Goal: Task Accomplishment & Management: Manage account settings

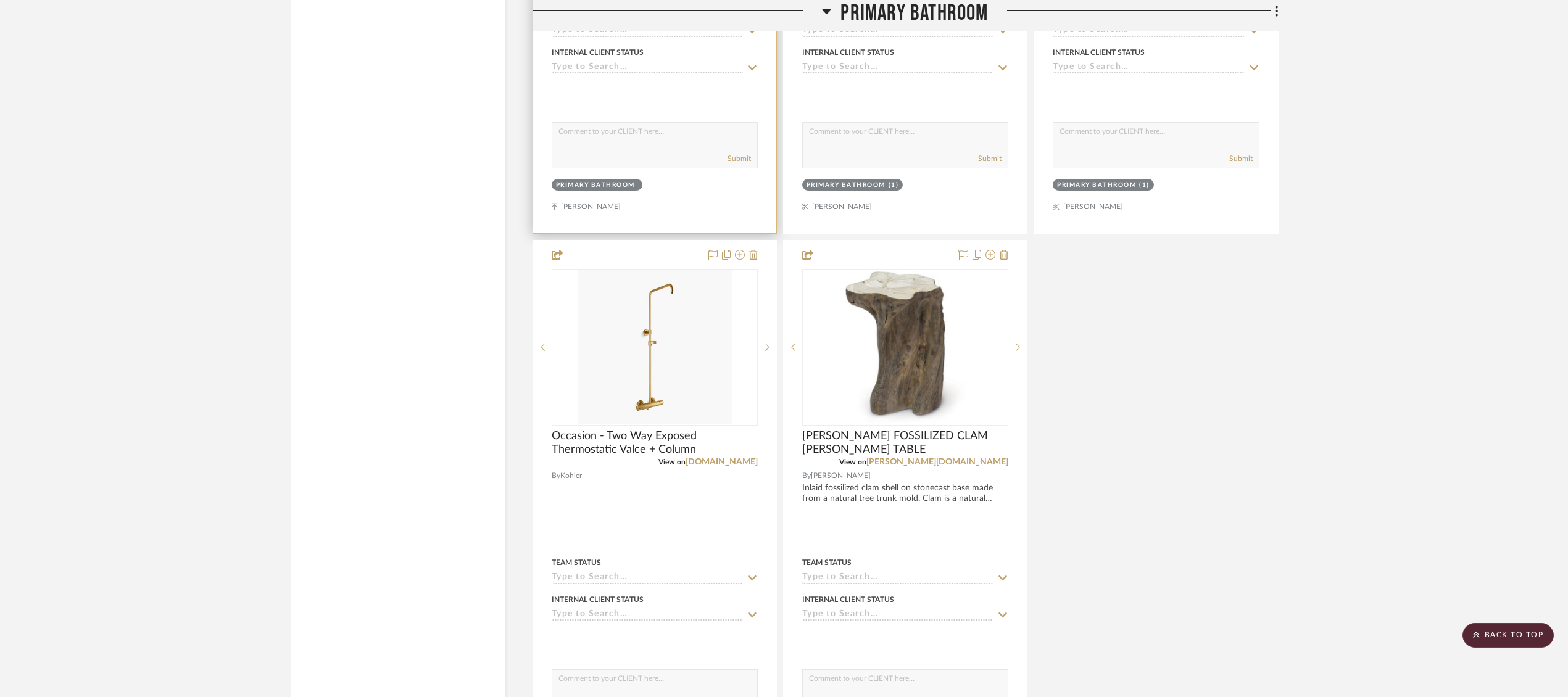
scroll to position [4097, 0]
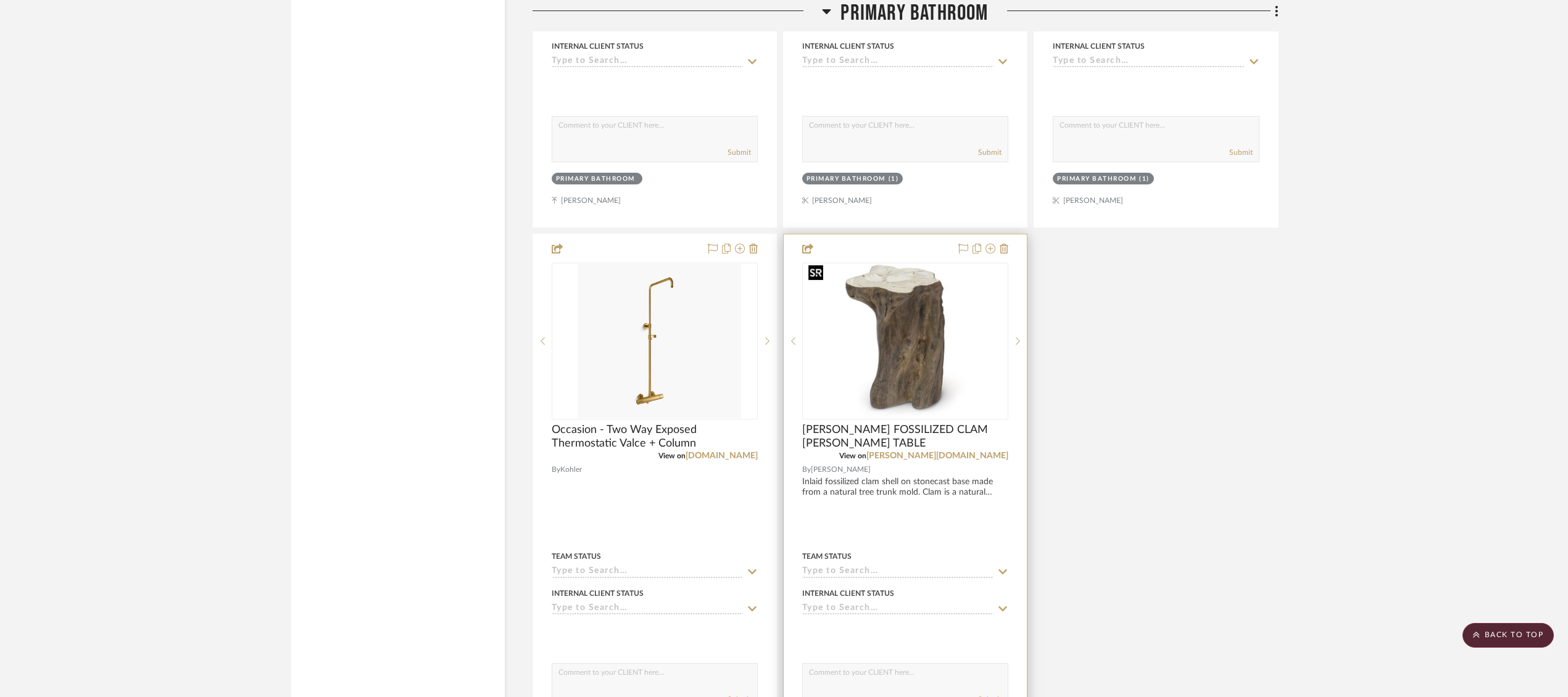
click at [0, 0] on img at bounding box center [0, 0] width 0 height 0
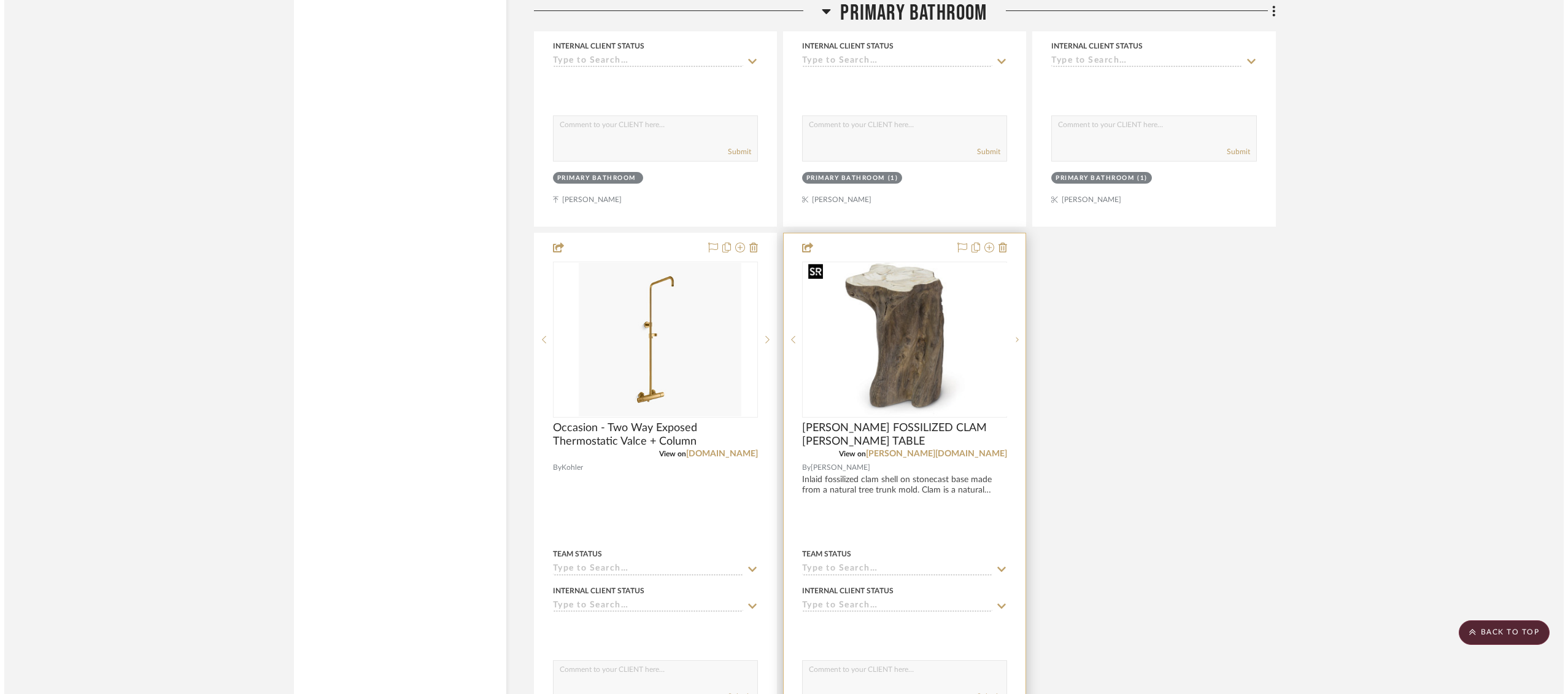
scroll to position [0, 0]
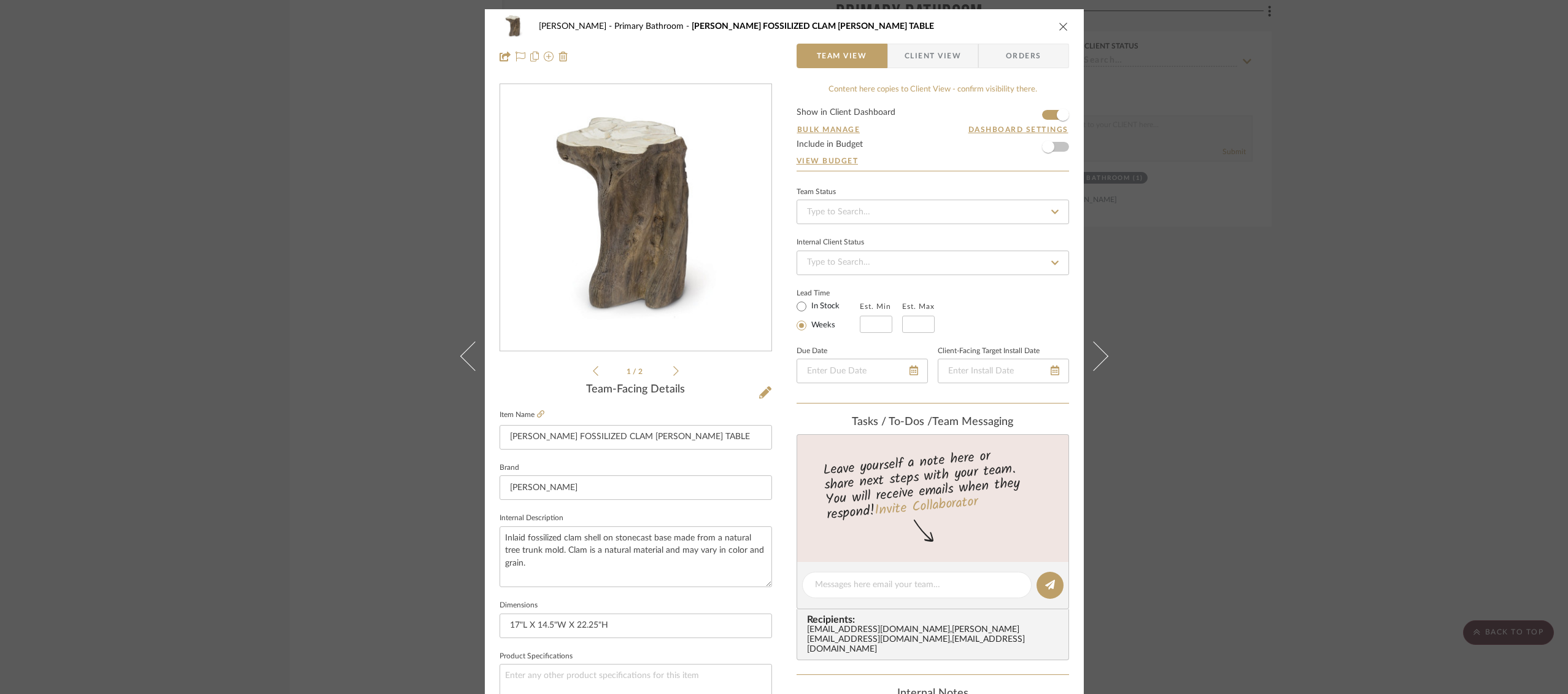
click at [939, 63] on span "Client View" at bounding box center [933, 56] width 56 height 24
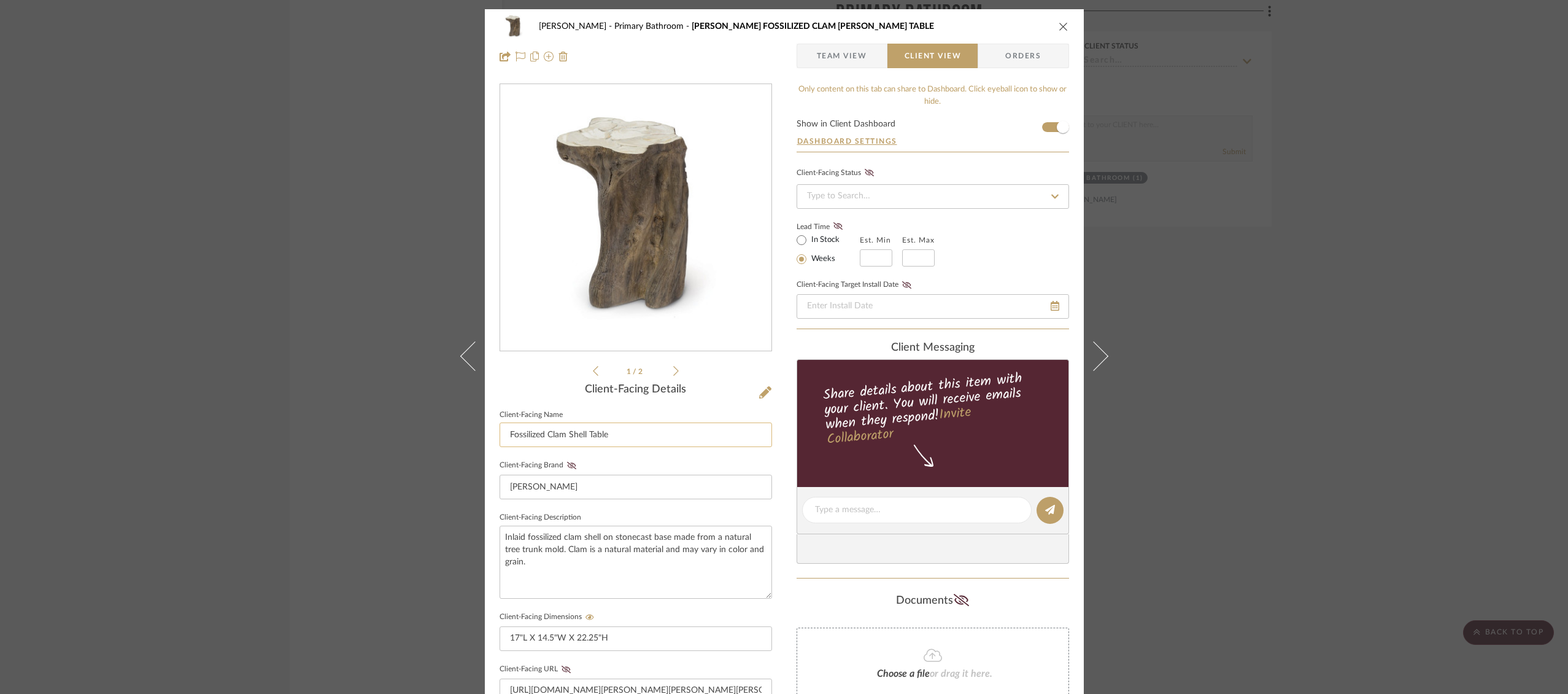
drag, startPoint x: 544, startPoint y: 433, endPoint x: 495, endPoint y: 434, distance: 49.0
click at [500, 434] on input "Fossilized Clam Shell Table" at bounding box center [636, 434] width 273 height 24
drag, startPoint x: 528, startPoint y: 433, endPoint x: 495, endPoint y: 432, distance: 33.0
click at [500, 432] on input "Clam Shell Table" at bounding box center [636, 434] width 273 height 24
type input "Shell Table"
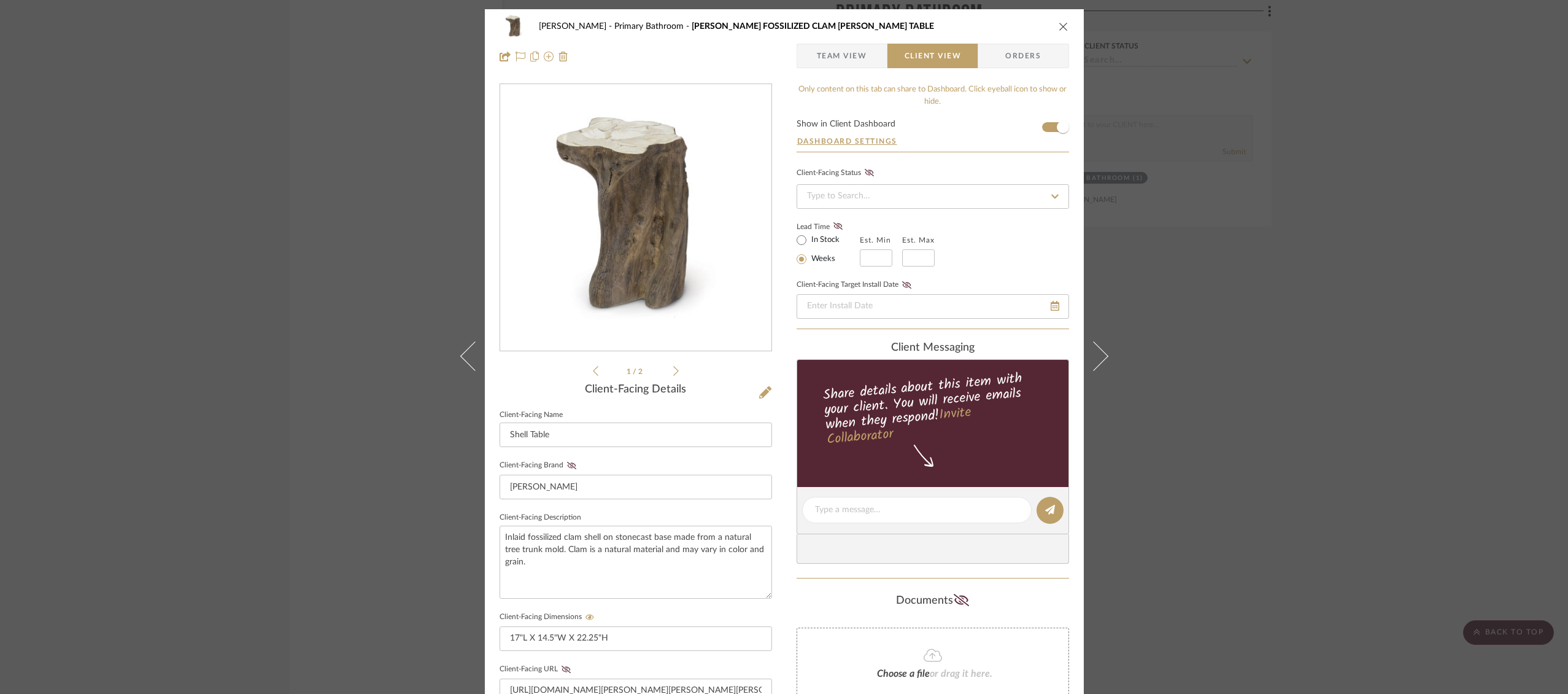
click at [1059, 26] on icon "close" at bounding box center [1064, 26] width 10 height 10
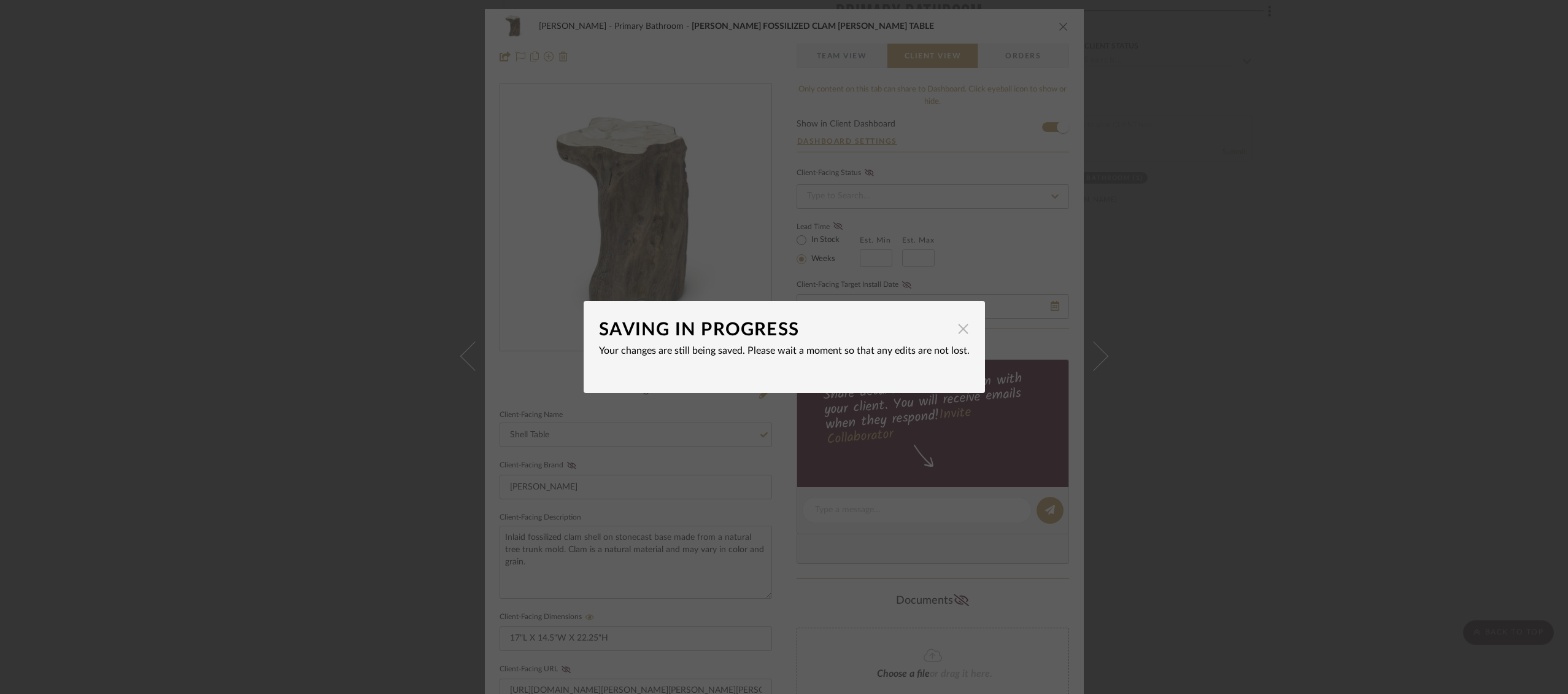
click at [959, 326] on span "button" at bounding box center [963, 328] width 24 height 24
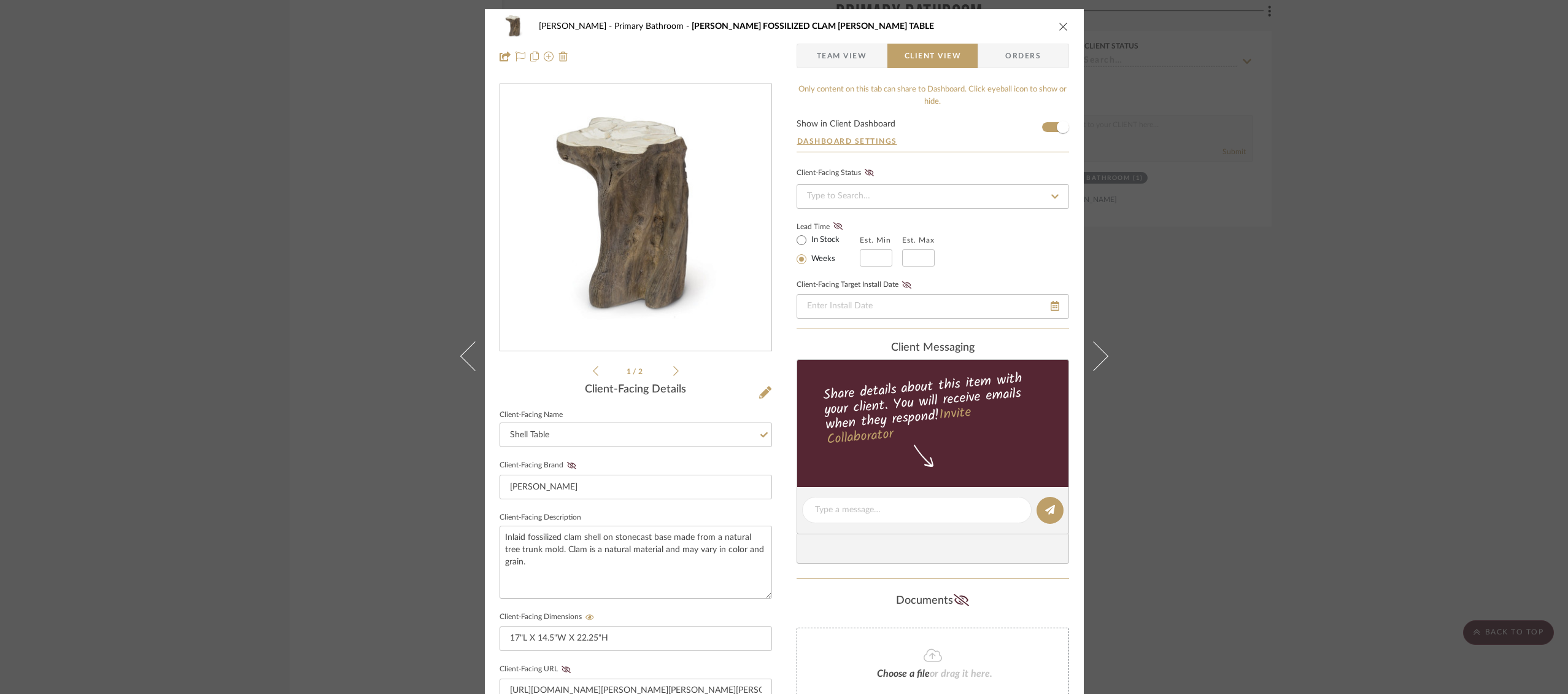
click at [1064, 24] on icon "close" at bounding box center [1064, 26] width 10 height 10
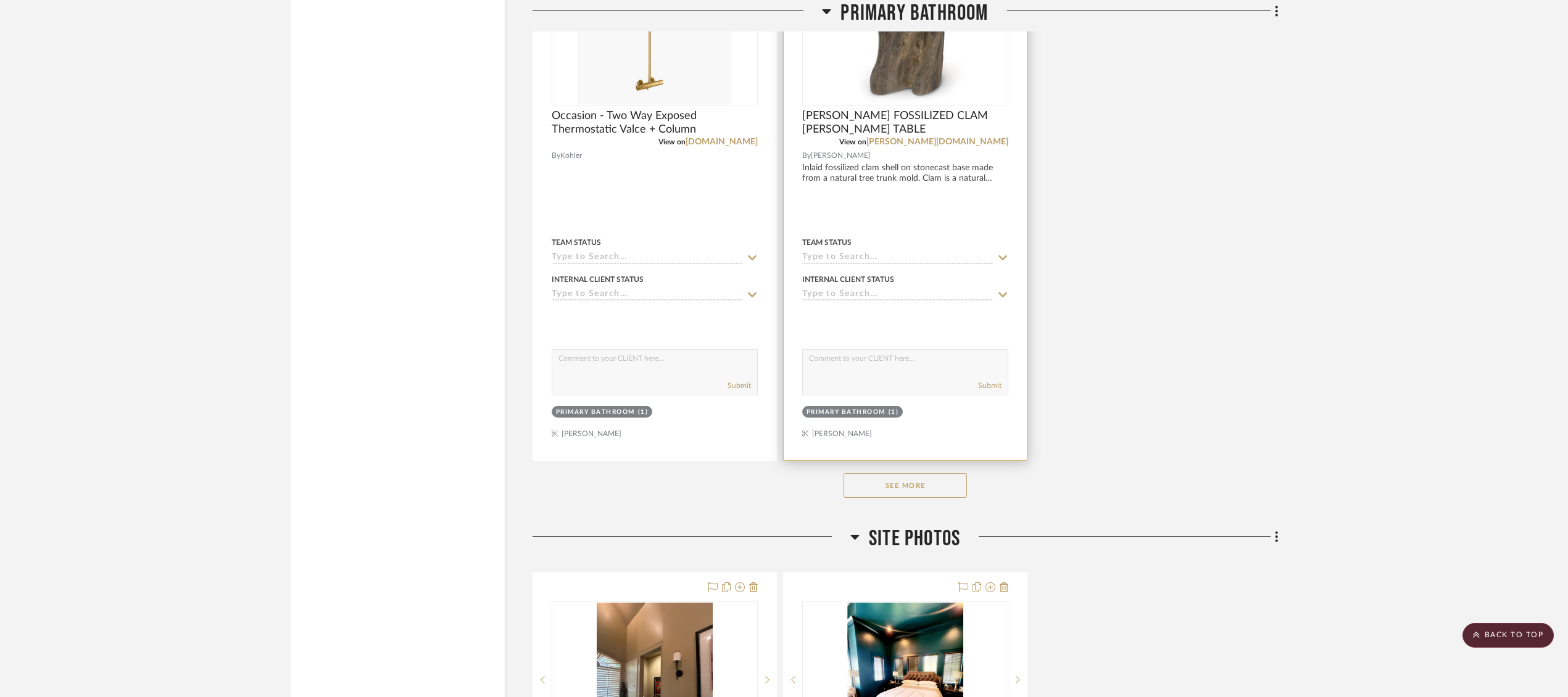
scroll to position [4433, 0]
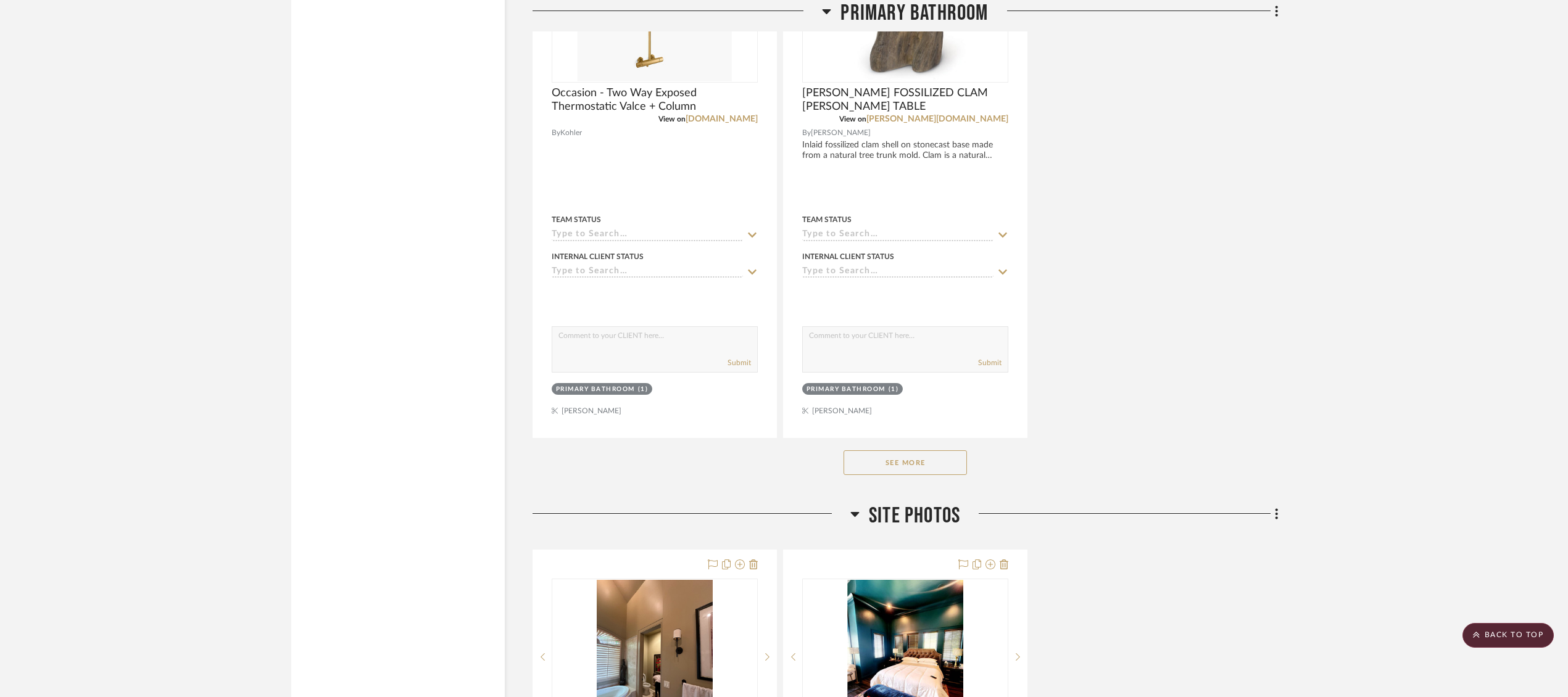
click at [917, 456] on button "See More" at bounding box center [905, 462] width 123 height 25
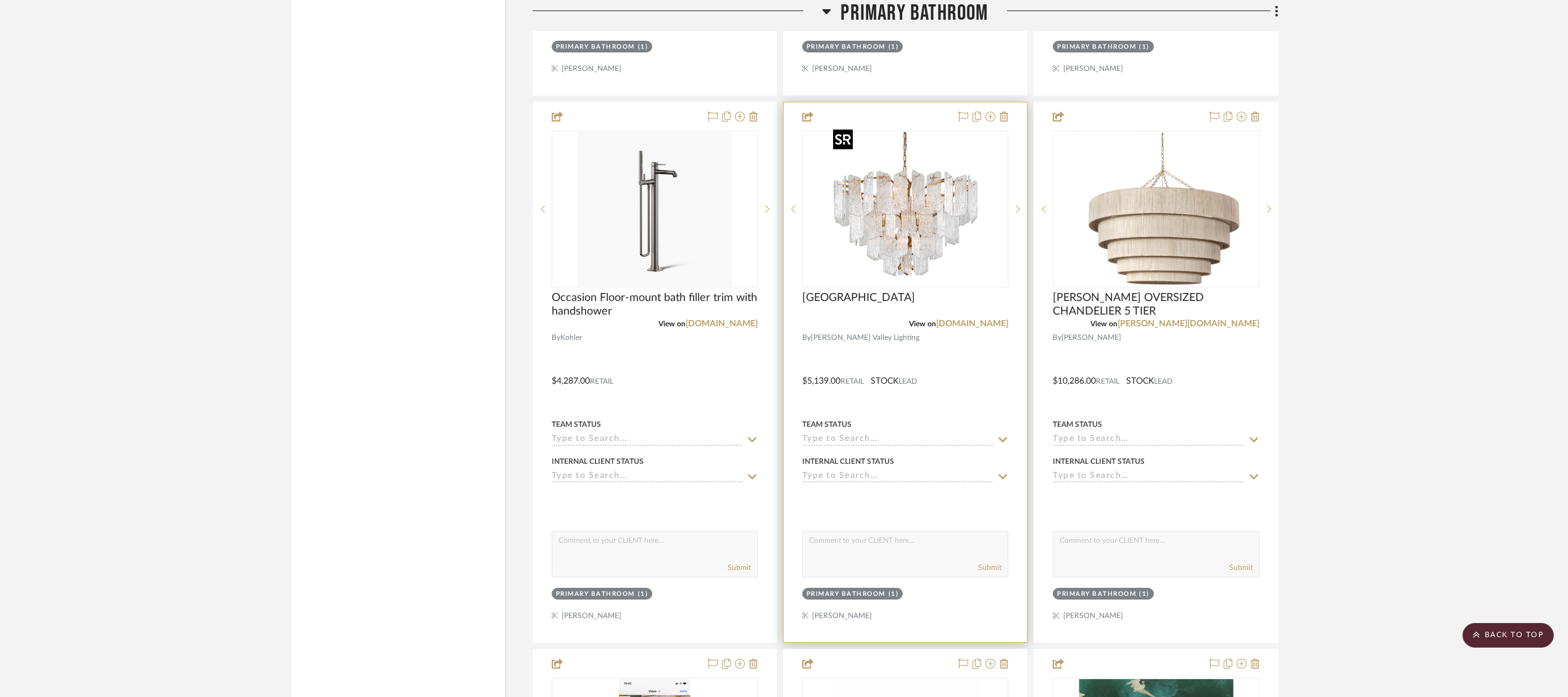
scroll to position [6419, 0]
click at [937, 227] on img "0" at bounding box center [905, 207] width 154 height 154
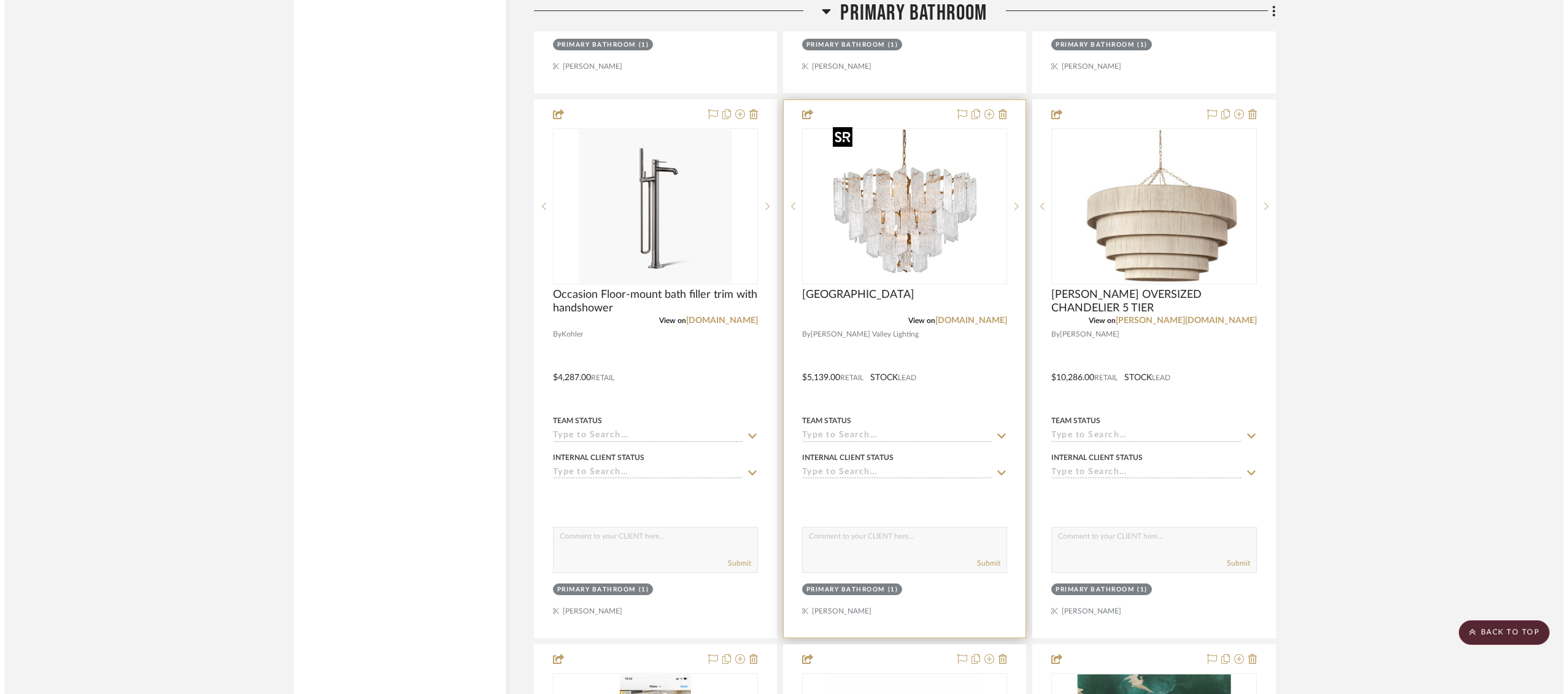
scroll to position [0, 0]
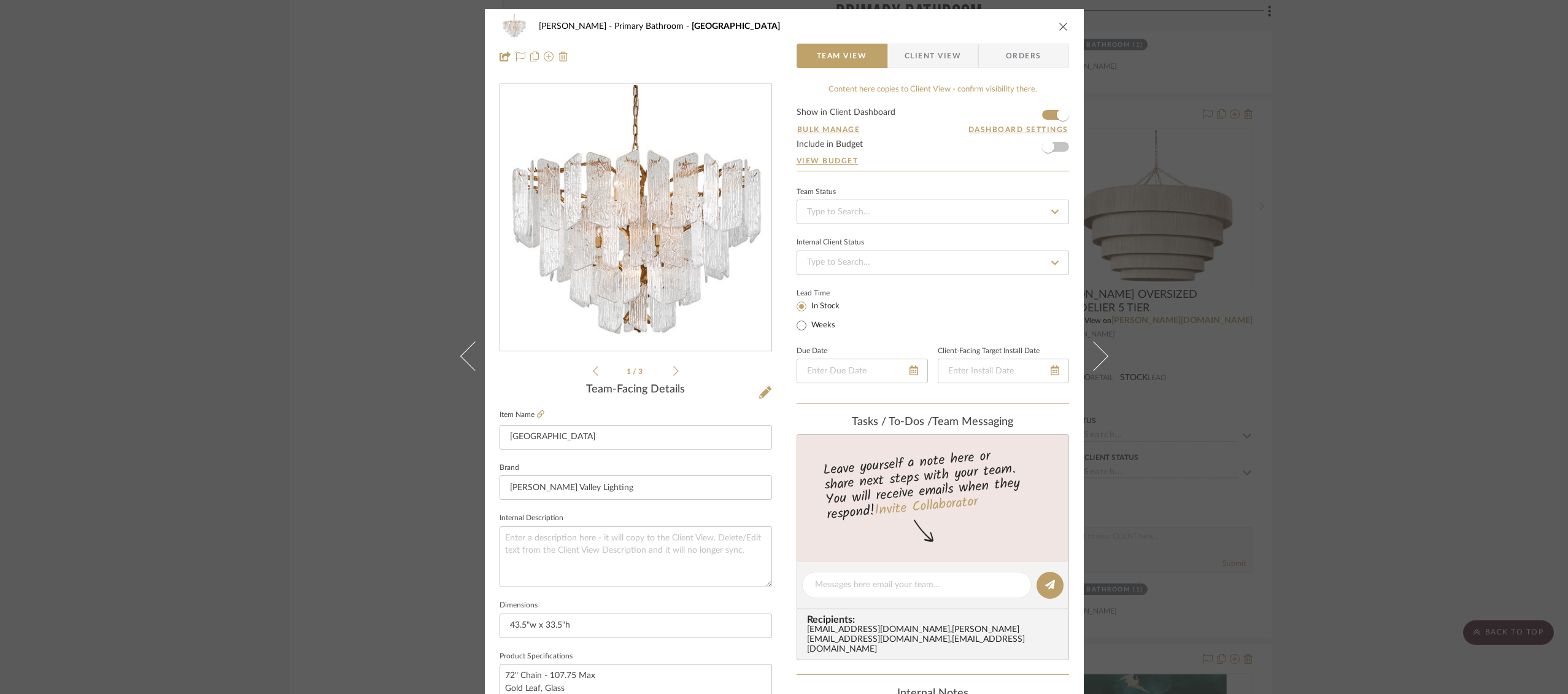
click at [1059, 26] on icon "close" at bounding box center [1064, 26] width 10 height 10
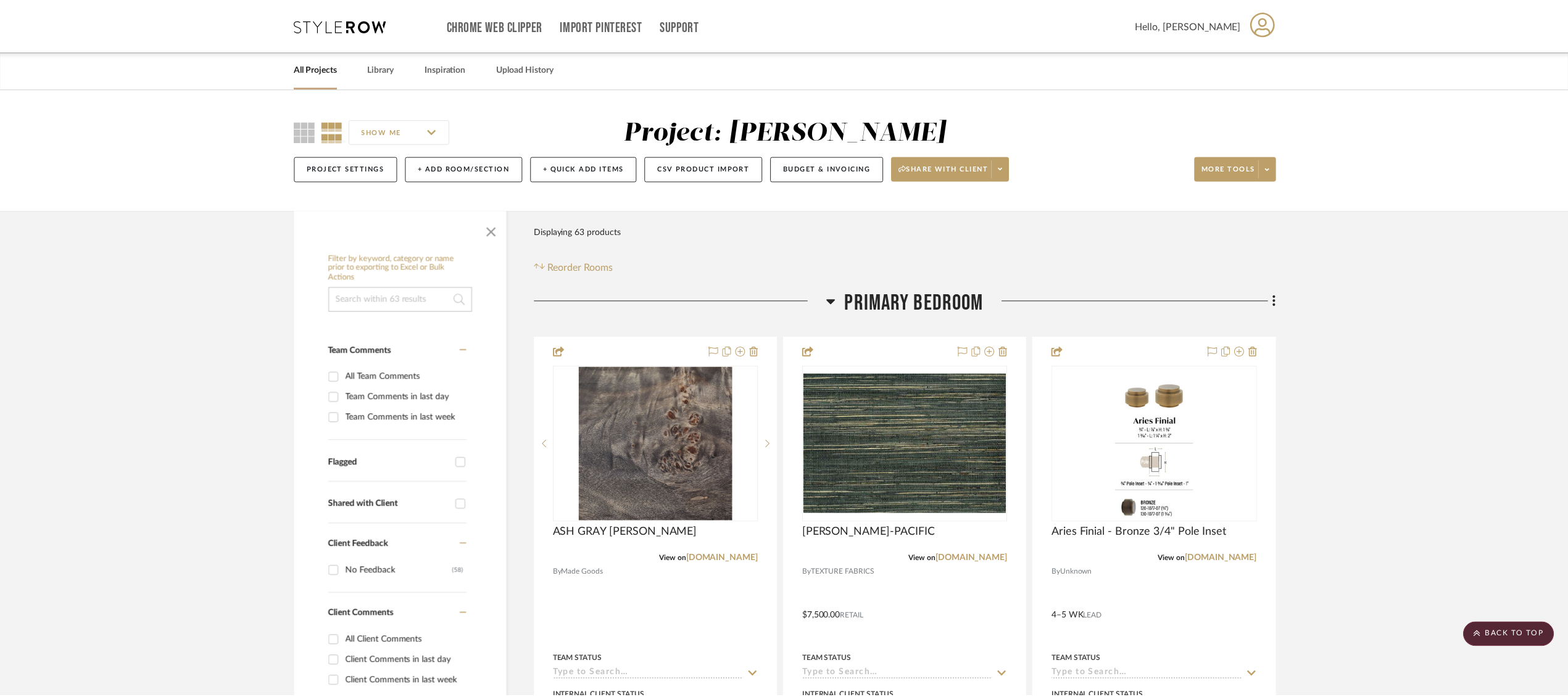
scroll to position [6419, 0]
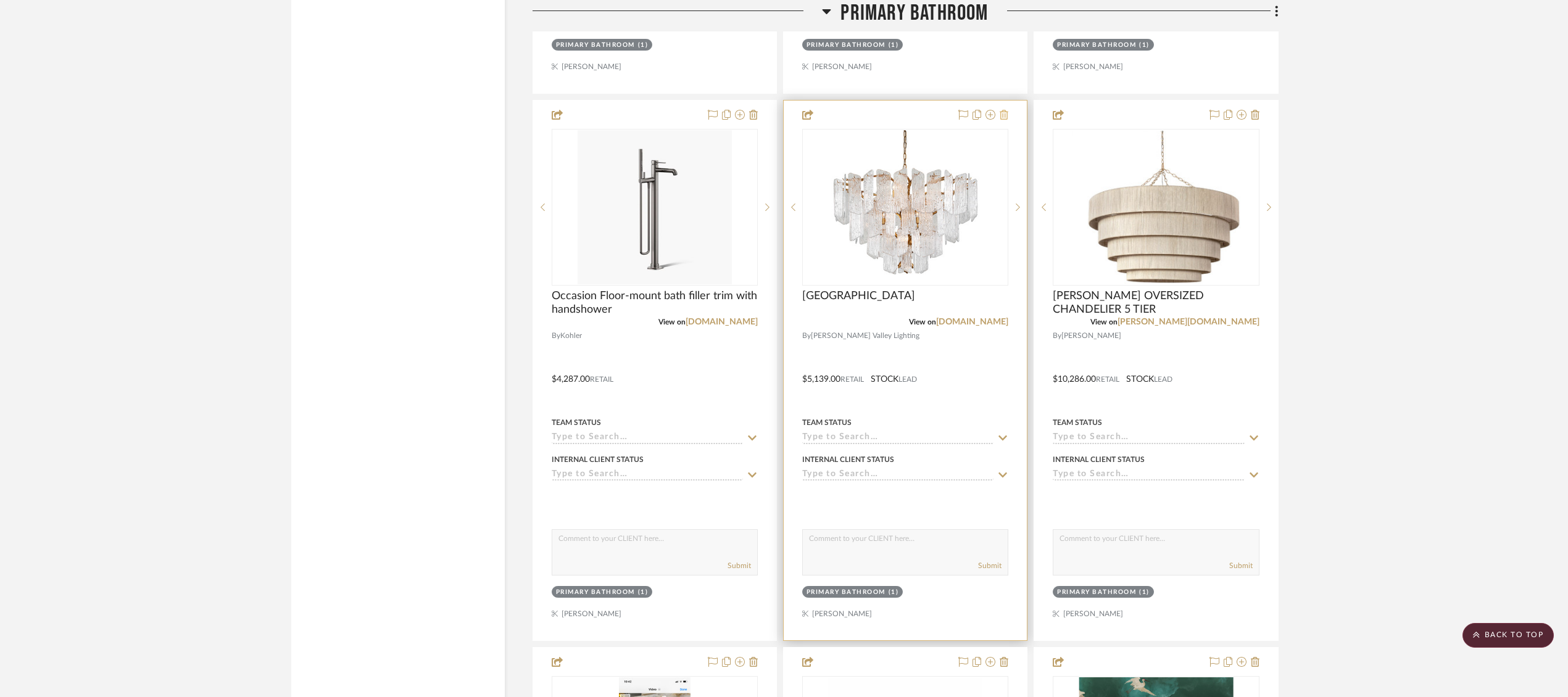
click at [1003, 111] on icon at bounding box center [1004, 115] width 9 height 10
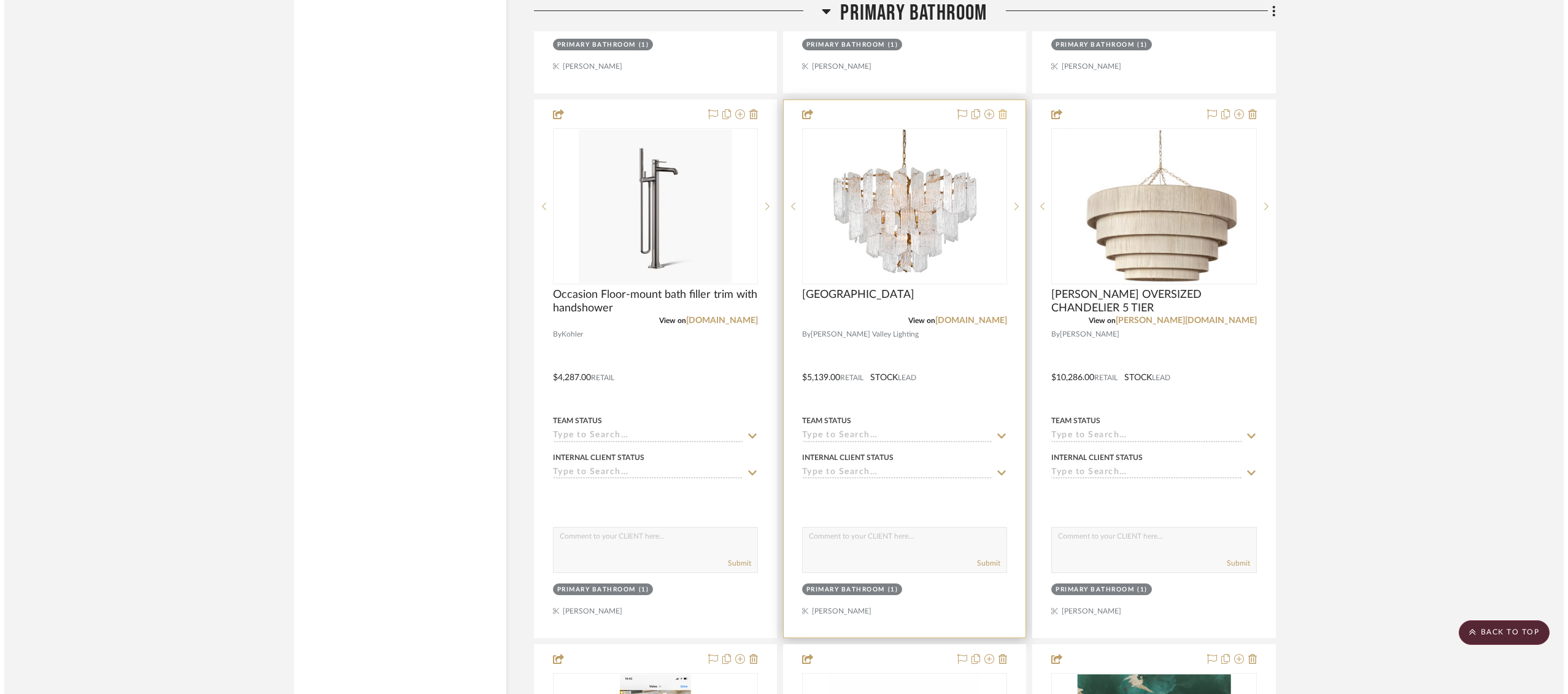
scroll to position [0, 0]
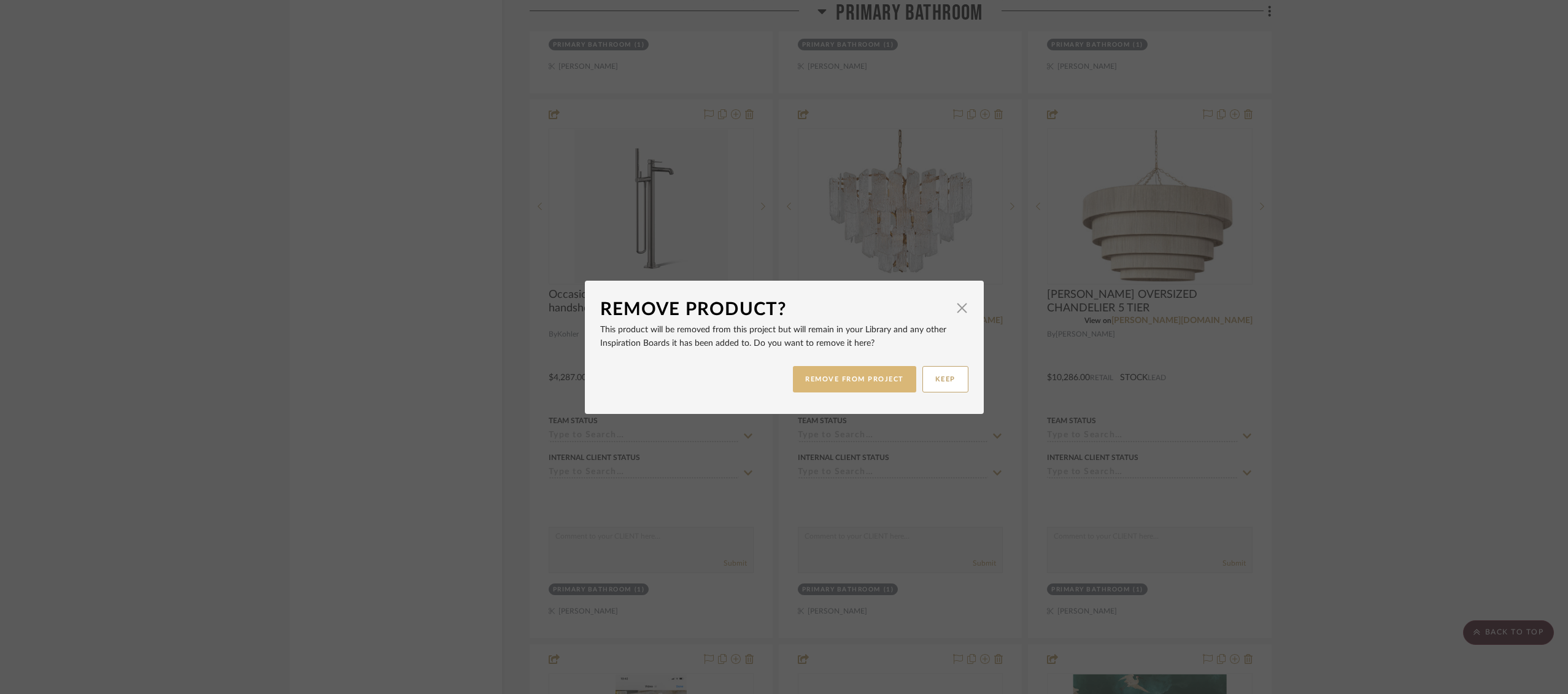
click at [858, 384] on button "REMOVE FROM PROJECT" at bounding box center [854, 379] width 123 height 26
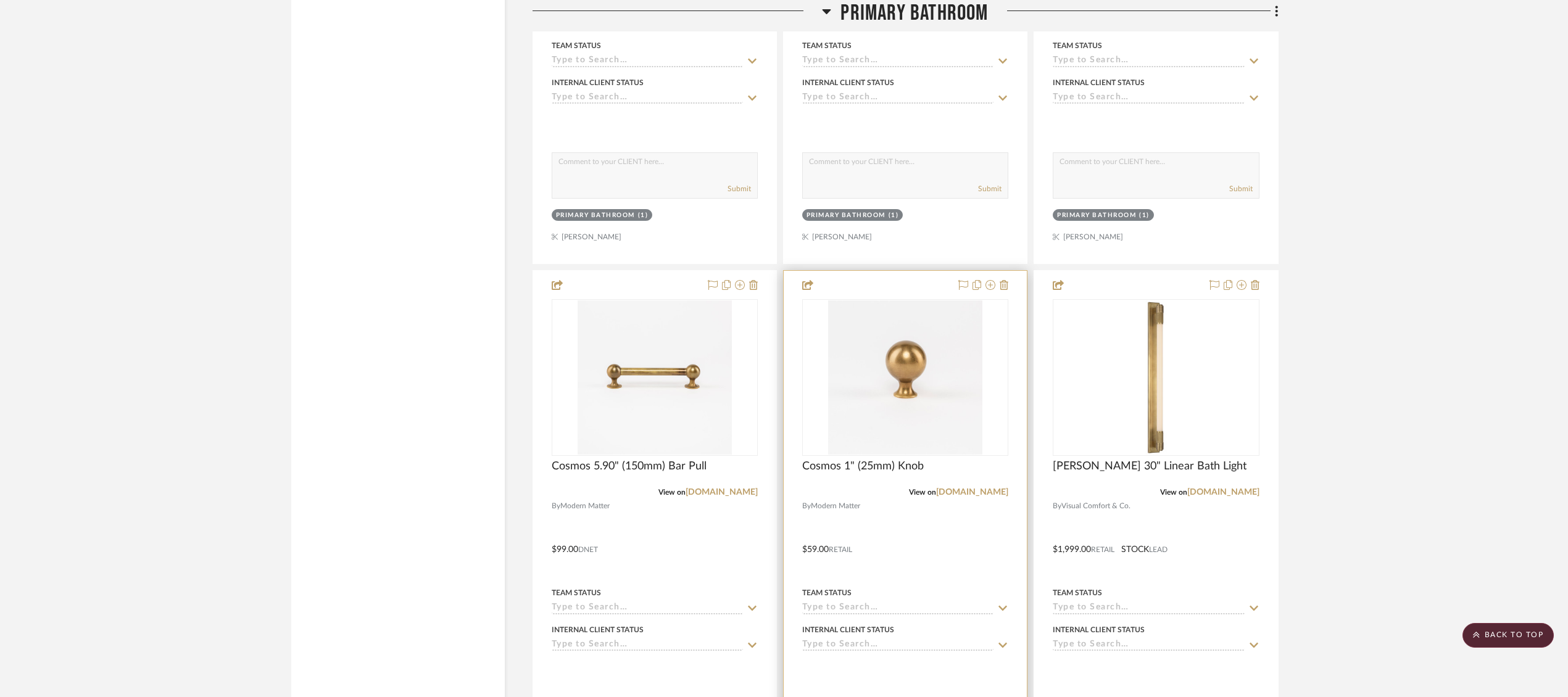
scroll to position [5147, 0]
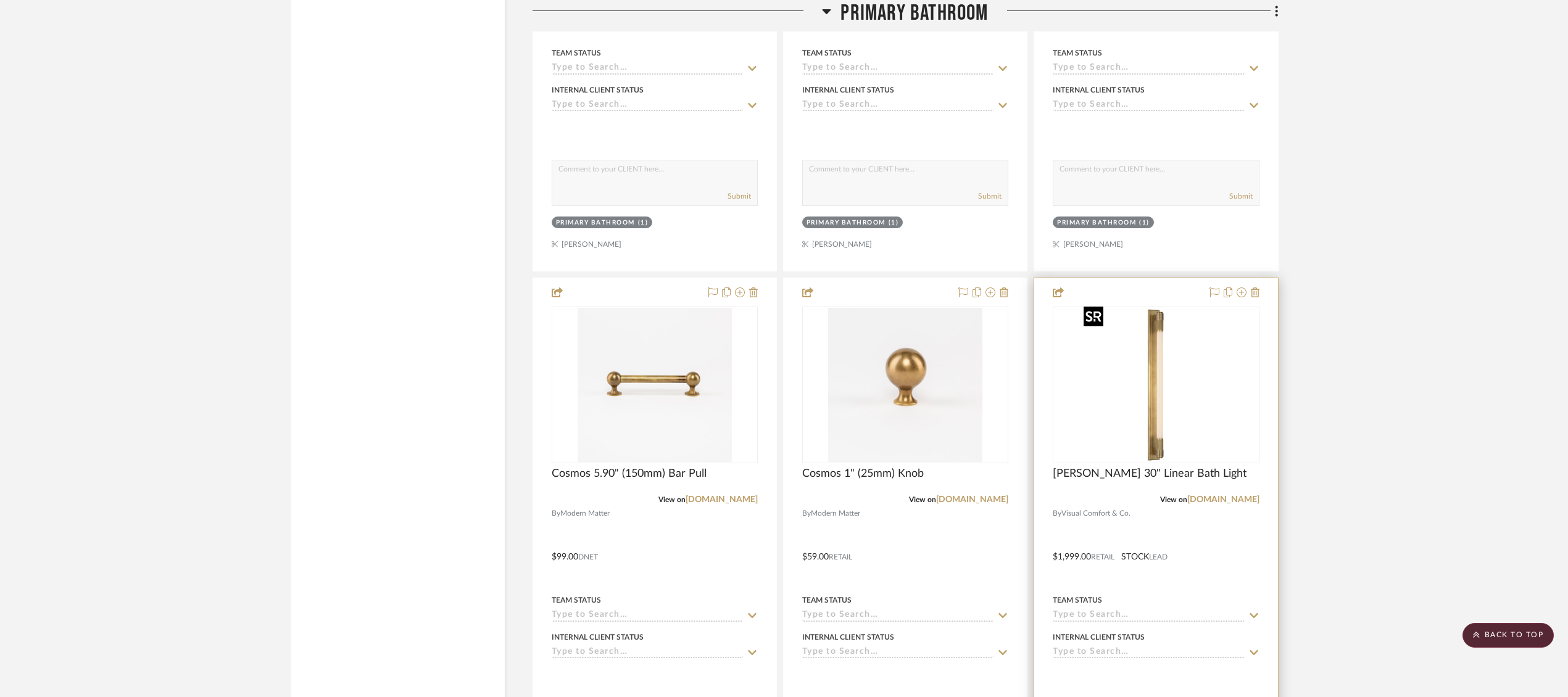
click at [1137, 378] on img "0" at bounding box center [1155, 385] width 154 height 154
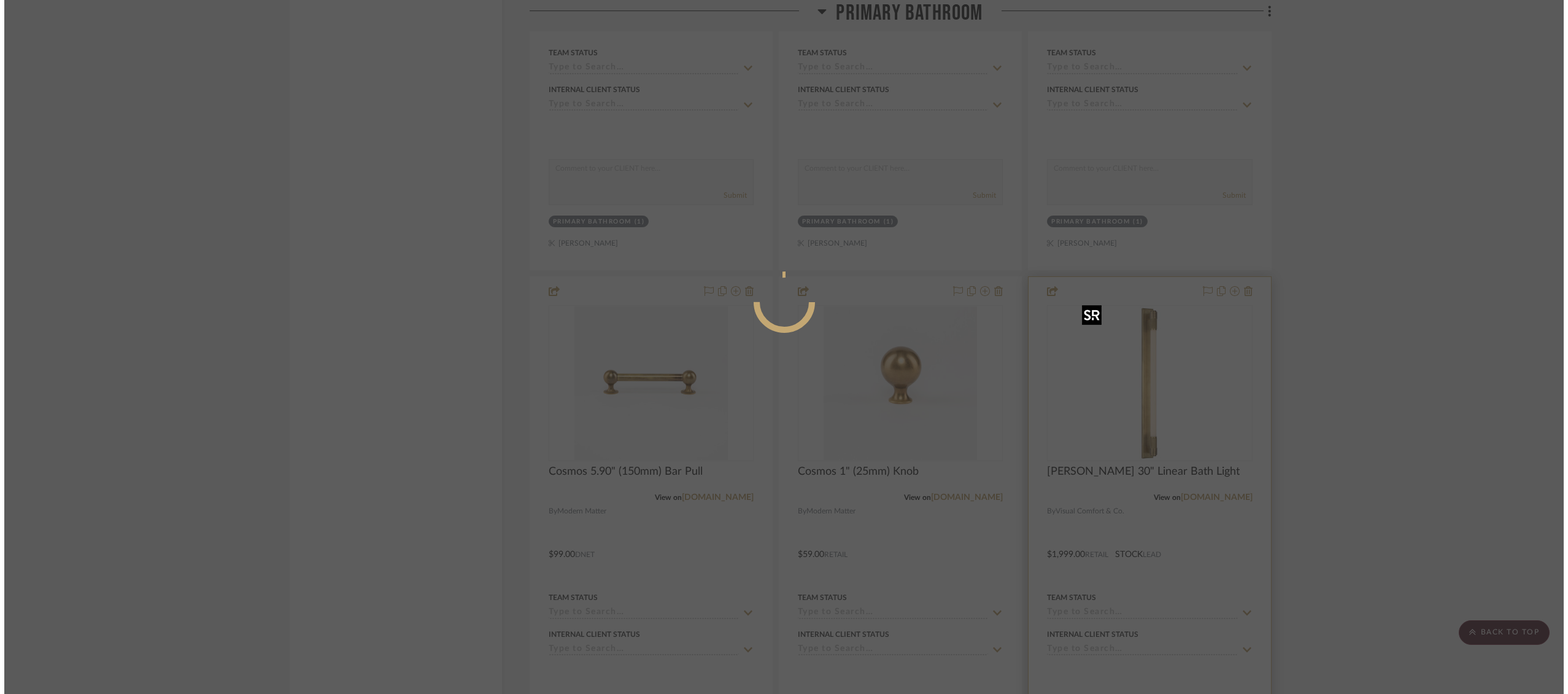
scroll to position [0, 0]
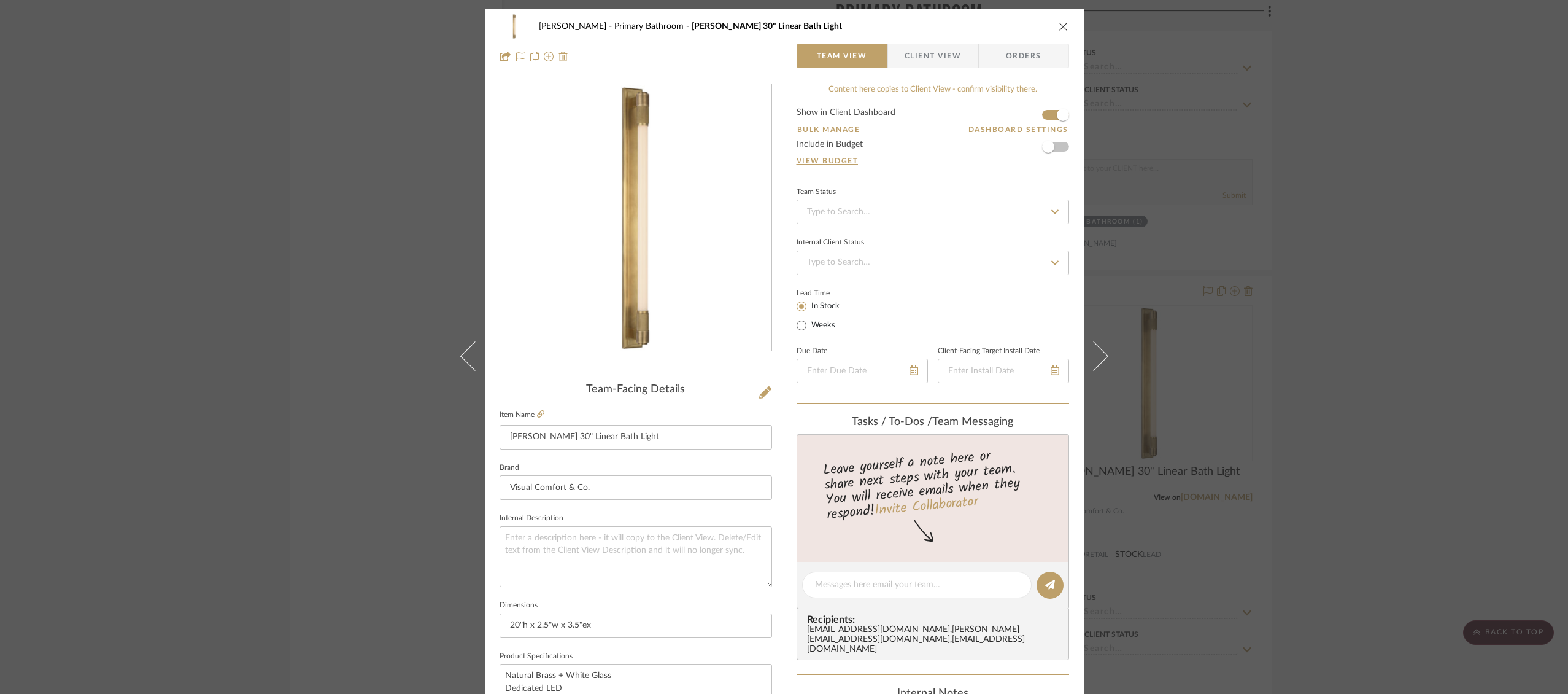
click at [921, 56] on span "Client View" at bounding box center [933, 56] width 56 height 24
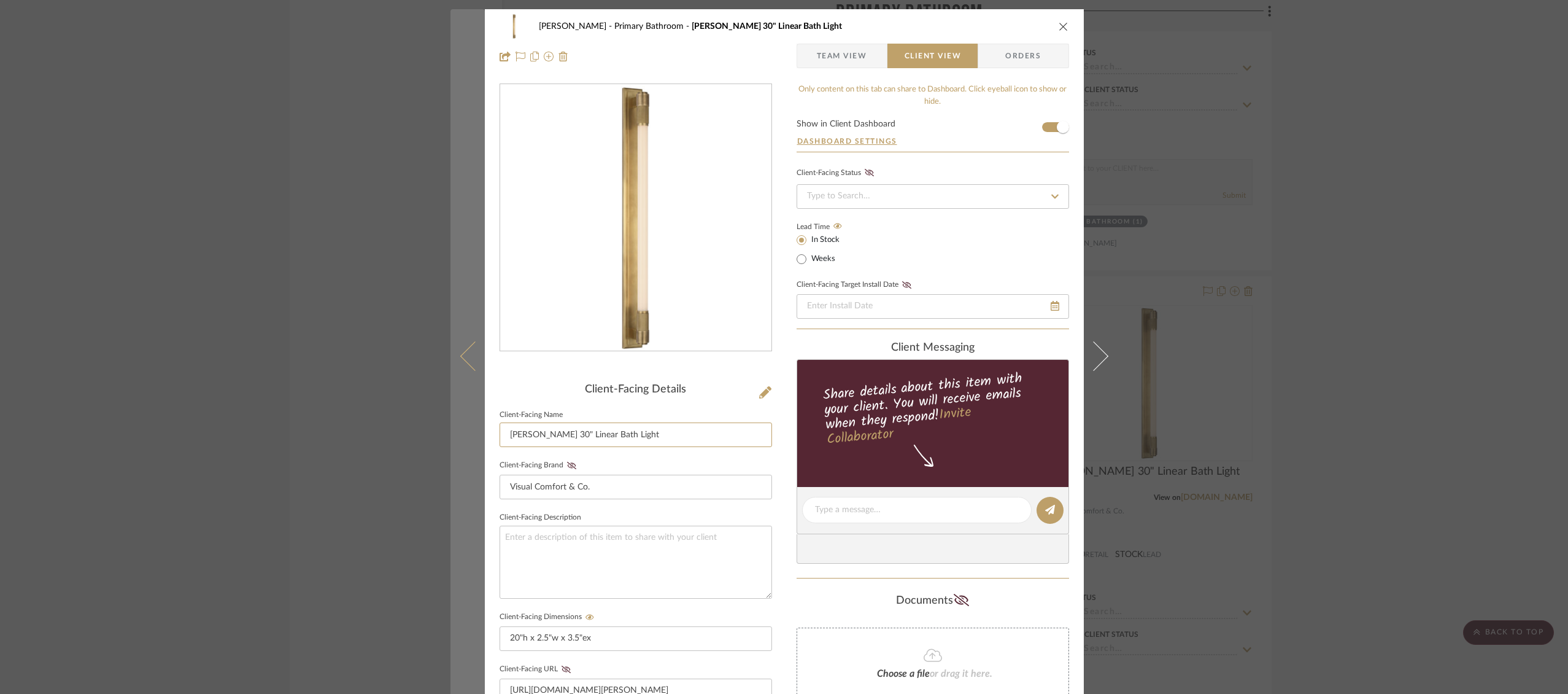
drag, startPoint x: 534, startPoint y: 436, endPoint x: 478, endPoint y: 430, distance: 56.3
click at [478, 430] on mat-dialog-content "Ostrom, Jim Primary Bathroom Barrett 30" Linear Bath Light Team View Client Vie…" at bounding box center [784, 521] width 668 height 1023
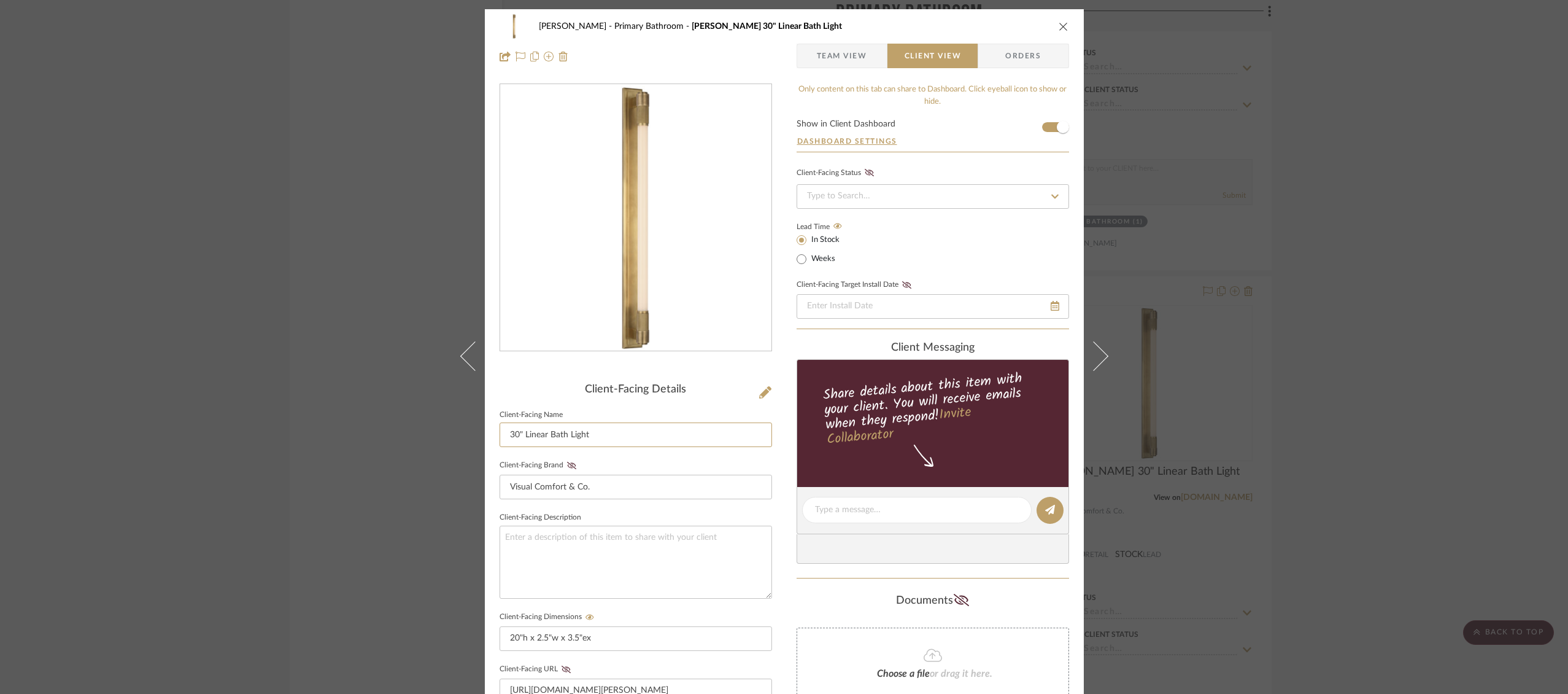
type input "30" Linear Bath Light"
click at [1060, 28] on icon "close" at bounding box center [1064, 26] width 10 height 10
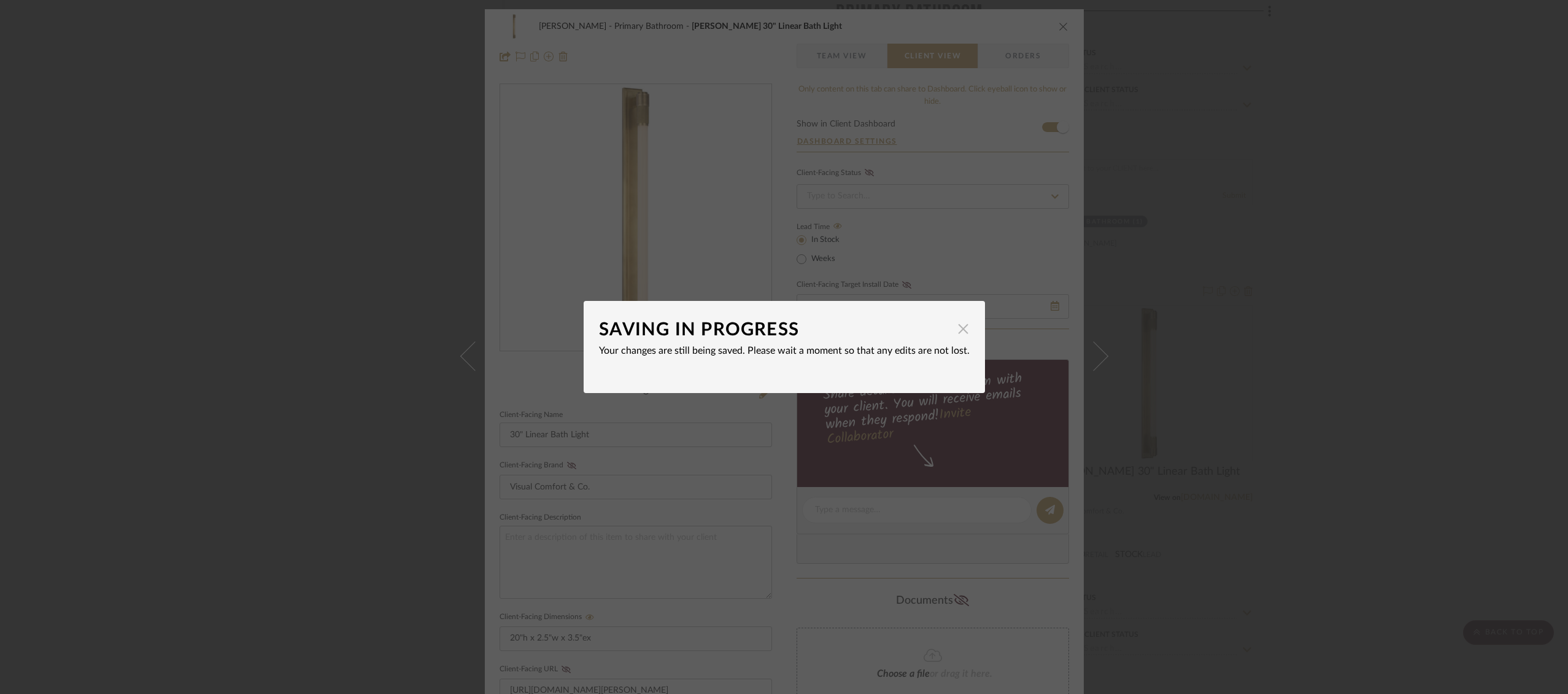
click at [961, 333] on span "button" at bounding box center [963, 328] width 24 height 24
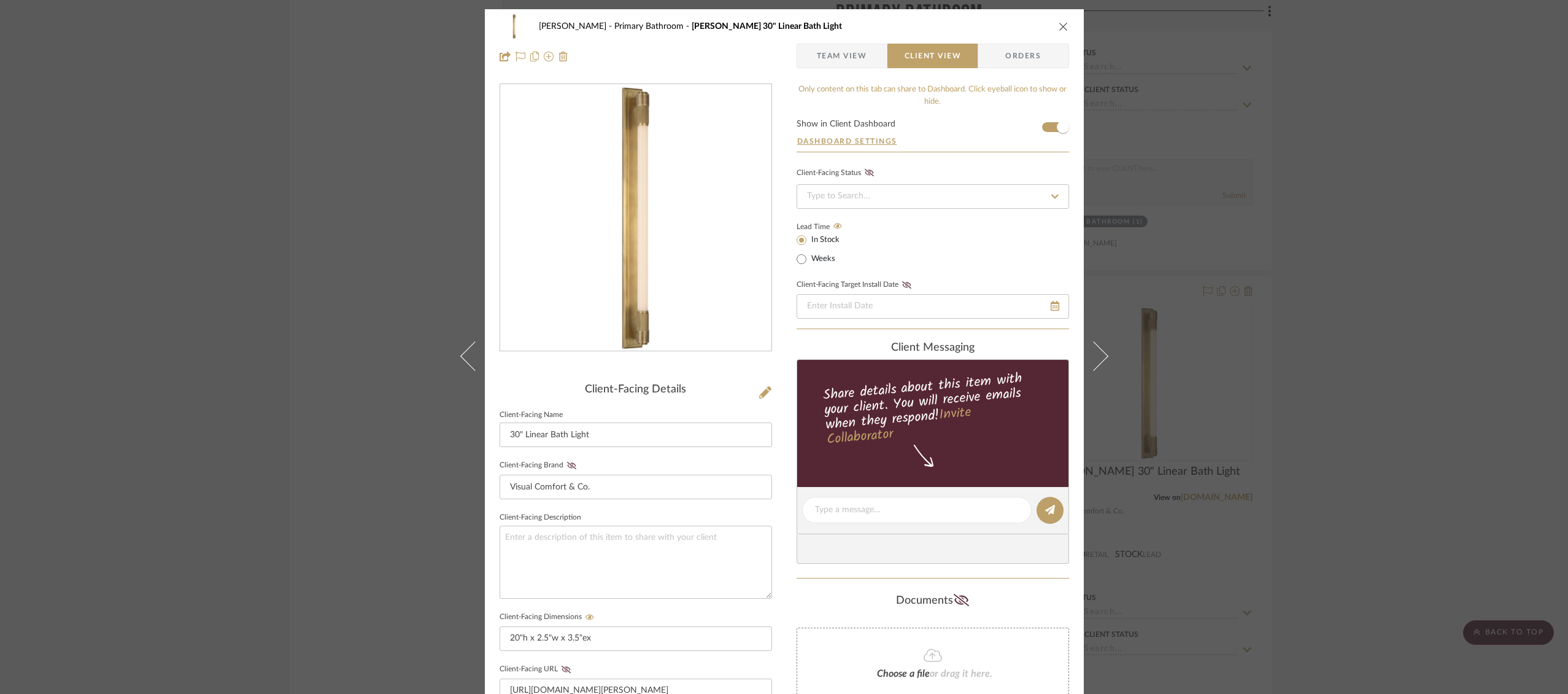
click at [1059, 21] on icon "close" at bounding box center [1064, 26] width 10 height 10
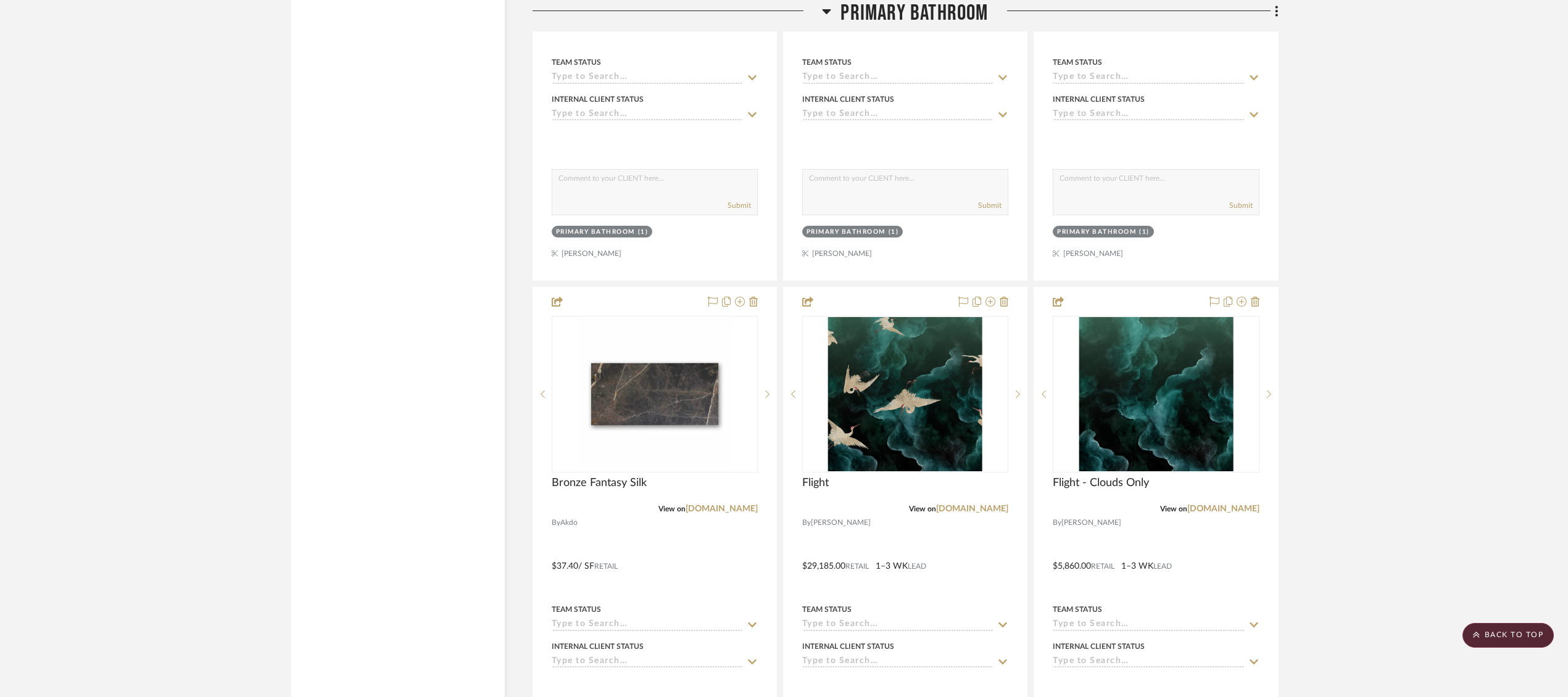
scroll to position [6776, 0]
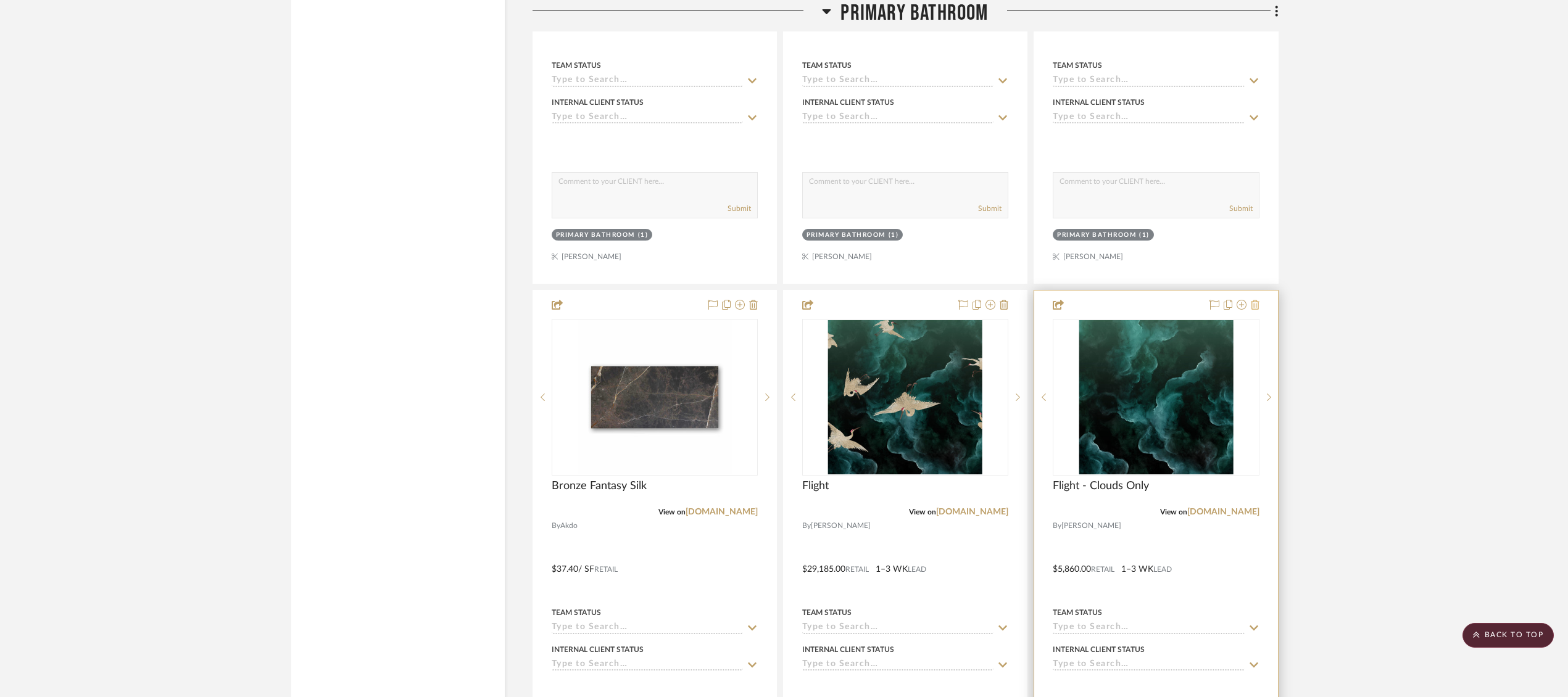
click at [1256, 300] on icon at bounding box center [1255, 305] width 9 height 10
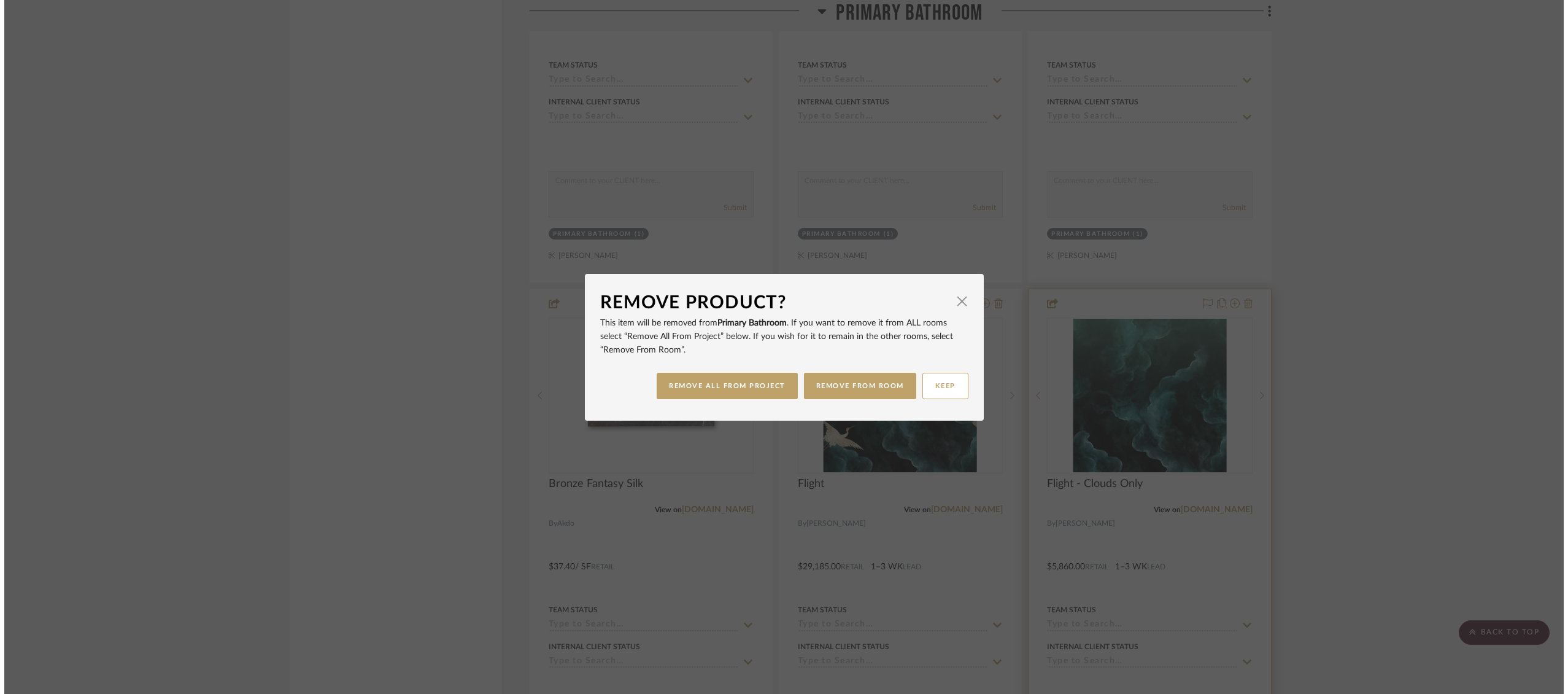
scroll to position [0, 0]
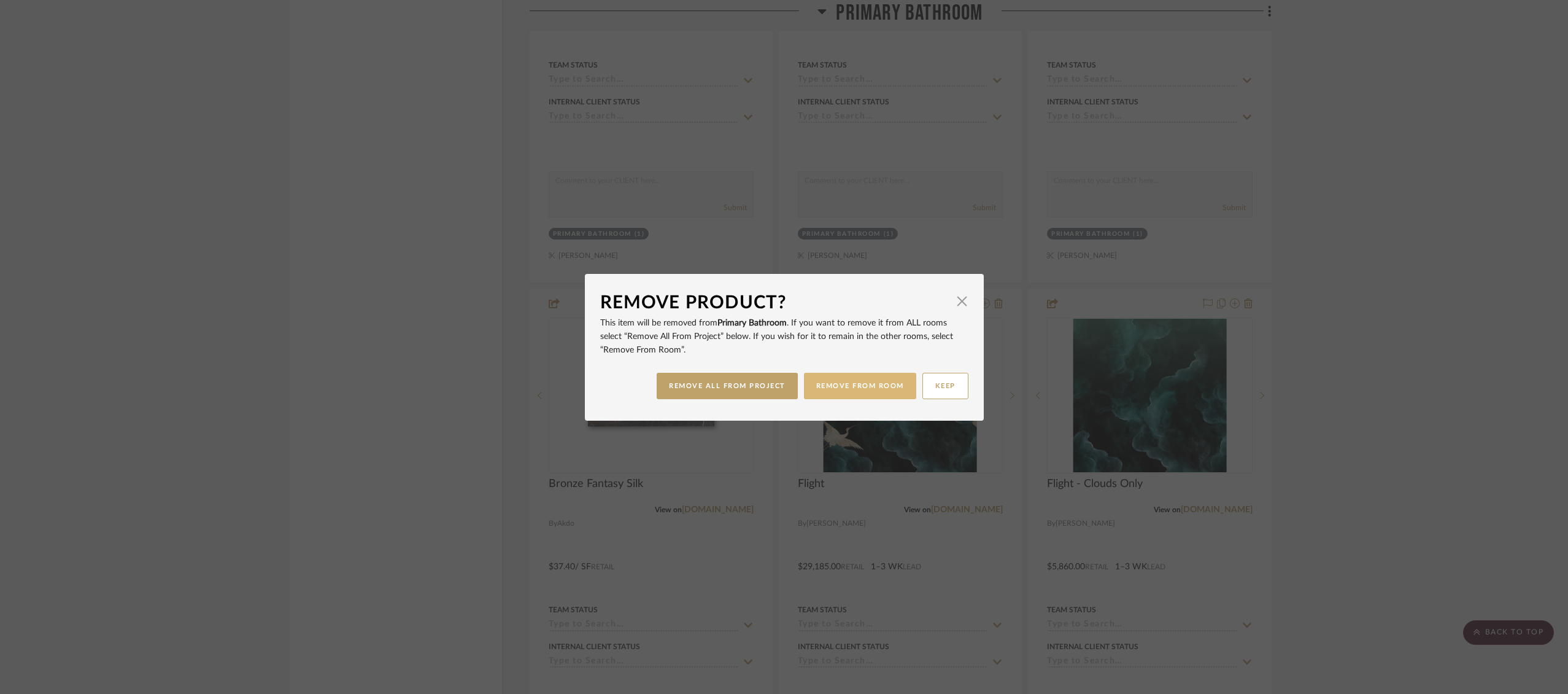
click at [860, 386] on button "REMOVE FROM ROOM" at bounding box center [861, 386] width 113 height 26
